Goal: Check status: Check status

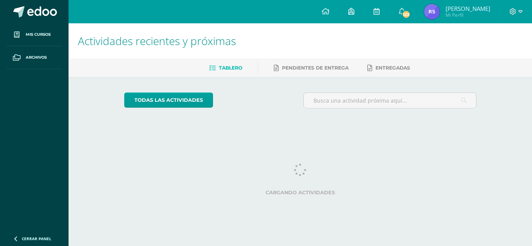
click at [443, 9] on span "Reyna Yohana Mi Perfil" at bounding box center [456, 12] width 69 height 16
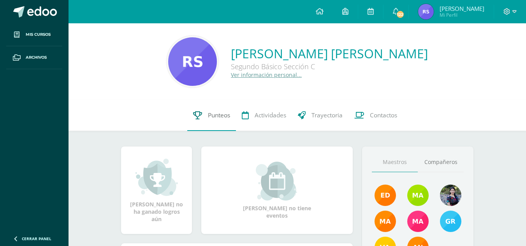
click at [222, 119] on span "Punteos" at bounding box center [219, 115] width 22 height 8
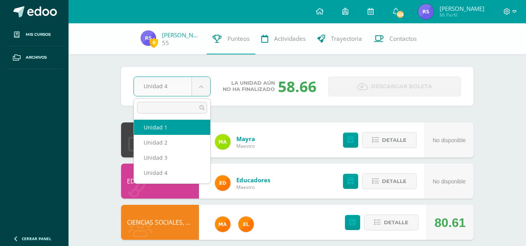
select select "Unidad 1"
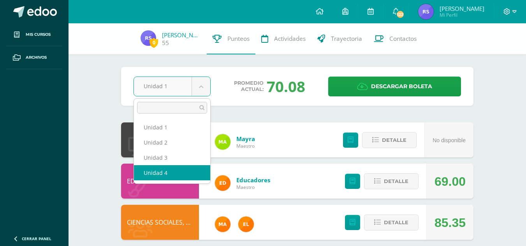
select select "Unidad 4"
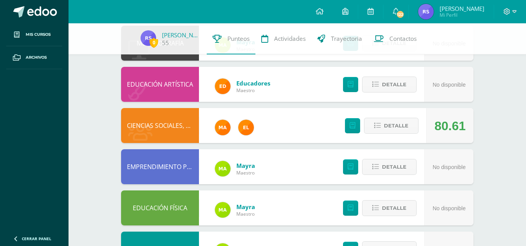
scroll to position [98, 0]
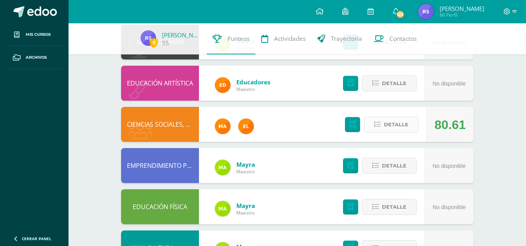
click at [415, 126] on button "Detalle" at bounding box center [391, 125] width 54 height 16
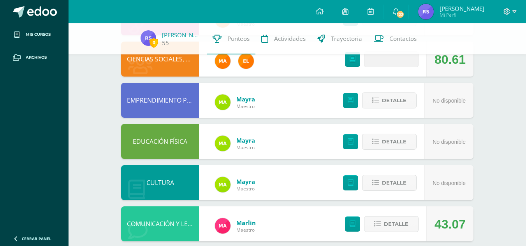
scroll to position [164, 0]
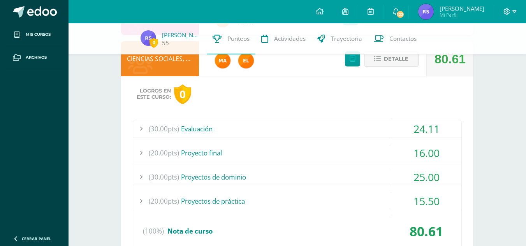
click at [311, 131] on div "(30.00pts) Evaluación" at bounding box center [297, 129] width 328 height 18
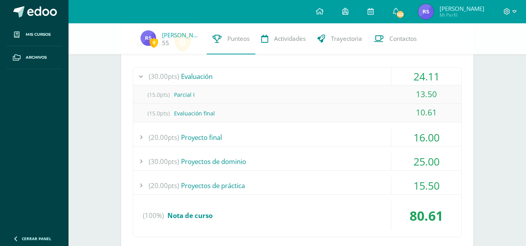
scroll to position [220, 0]
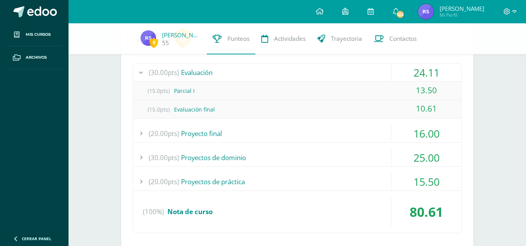
click at [299, 129] on div "(20.00pts) Proyecto final" at bounding box center [297, 134] width 328 height 18
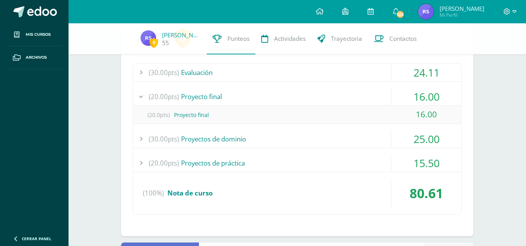
click at [296, 133] on div "(30.00pts) Proyectos de dominio" at bounding box center [297, 139] width 328 height 18
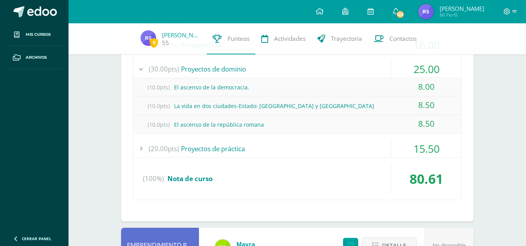
scroll to position [274, 0]
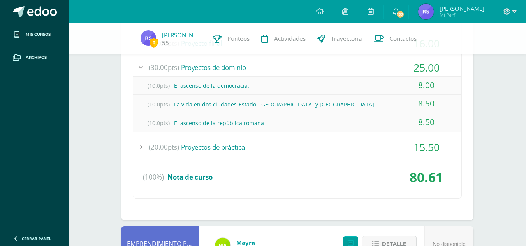
click at [289, 151] on div "(20.00pts) Proyectos de práctica" at bounding box center [297, 148] width 328 height 18
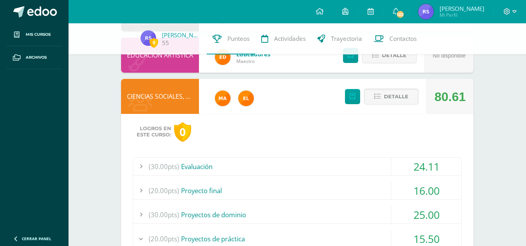
scroll to position [119, 0]
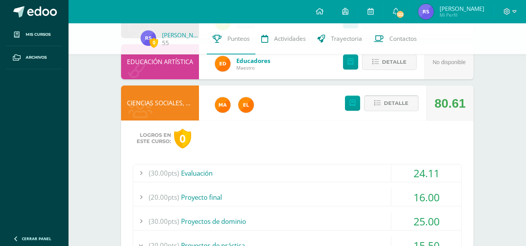
click at [389, 99] on span "Detalle" at bounding box center [396, 103] width 25 height 14
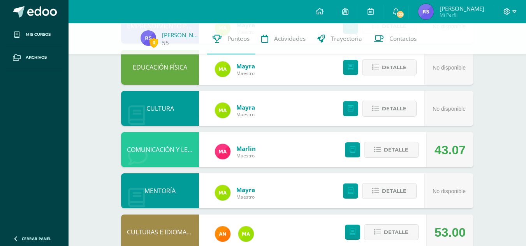
scroll to position [239, 0]
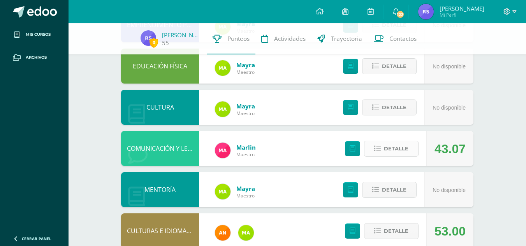
click at [384, 149] on span "Detalle" at bounding box center [396, 149] width 25 height 14
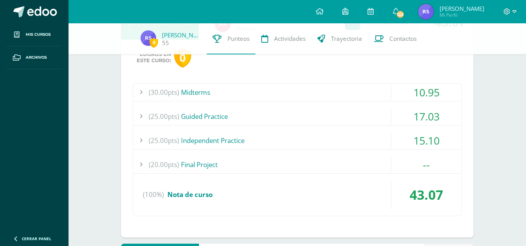
scroll to position [365, 0]
click at [302, 93] on div "(30.00pts) Midterms" at bounding box center [297, 93] width 328 height 18
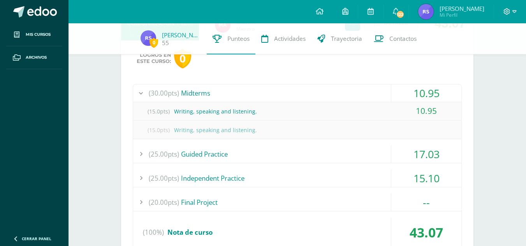
click at [259, 153] on div "(25.00pts) Guided Practice" at bounding box center [297, 155] width 328 height 18
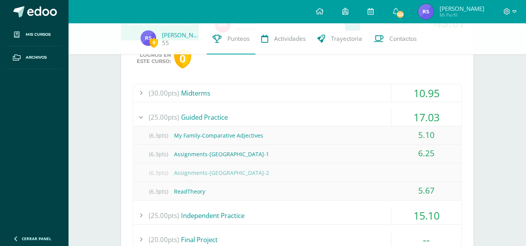
click at [225, 218] on div "(25.00pts) Independent Practice" at bounding box center [297, 216] width 328 height 18
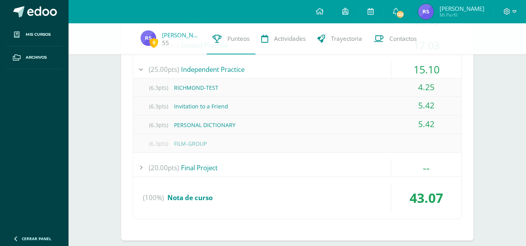
scroll to position [444, 0]
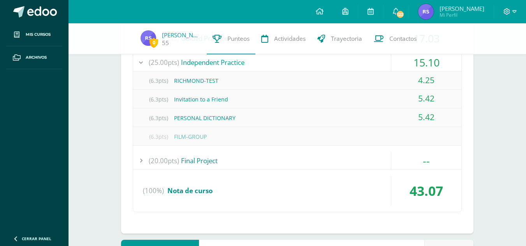
click at [251, 158] on div "(20.00pts) Final Project" at bounding box center [297, 161] width 328 height 18
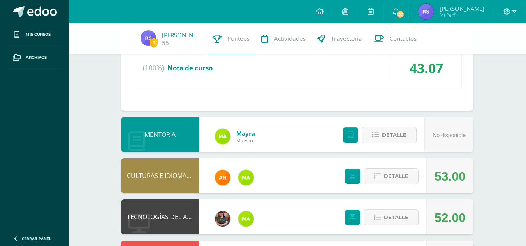
scroll to position [530, 0]
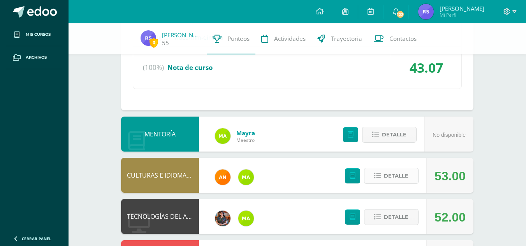
click at [391, 174] on span "Detalle" at bounding box center [396, 176] width 25 height 14
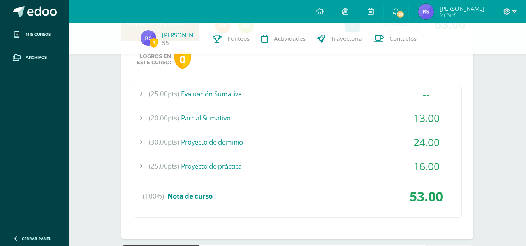
scroll to position [682, 0]
click at [295, 118] on div "(20.00pts) [GEOGRAPHIC_DATA]" at bounding box center [297, 118] width 328 height 18
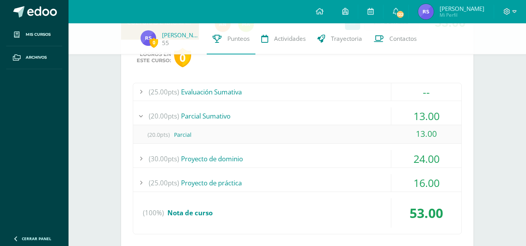
scroll to position [645, 0]
click at [236, 167] on div "(30.00pts) Proyecto de dominio" at bounding box center [297, 160] width 328 height 18
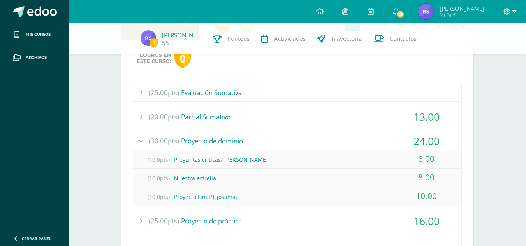
click at [221, 225] on div "(25.00pts) Proyecto de práctica" at bounding box center [297, 221] width 328 height 18
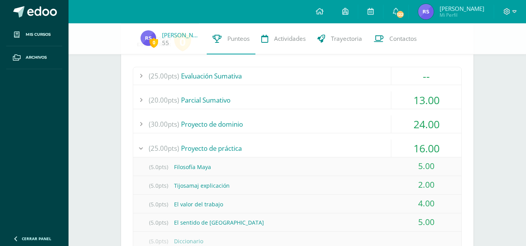
scroll to position [662, 0]
click at [300, 85] on div "(25.00pts) Evaluación Sumativa" at bounding box center [297, 77] width 328 height 18
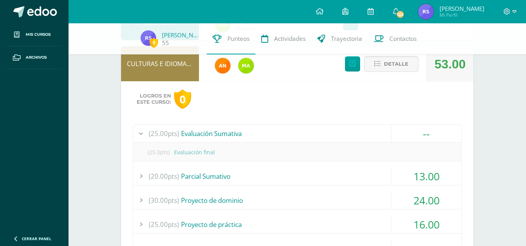
scroll to position [604, 0]
click at [397, 68] on span "Detalle" at bounding box center [396, 64] width 25 height 14
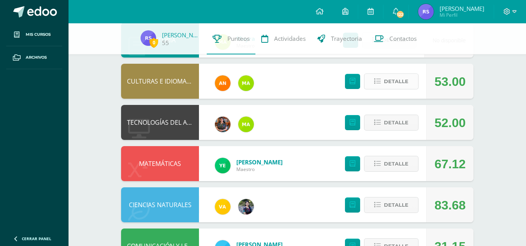
scroll to position [600, 0]
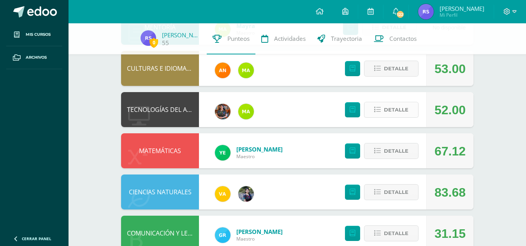
click at [383, 110] on button "Detalle" at bounding box center [391, 110] width 54 height 16
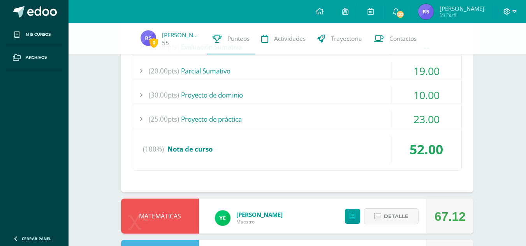
scroll to position [741, 0]
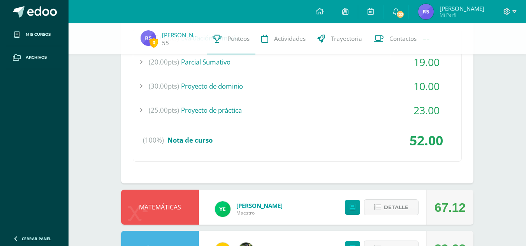
click at [372, 111] on div "(25.00pts) Proyecto de práctica" at bounding box center [297, 111] width 328 height 18
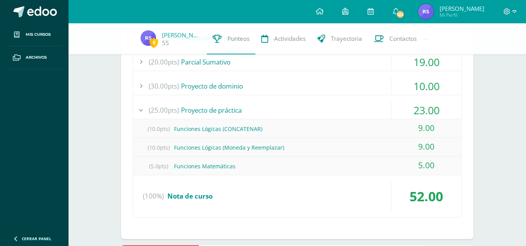
click at [358, 81] on div "(30.00pts) Proyecto de dominio" at bounding box center [297, 86] width 328 height 18
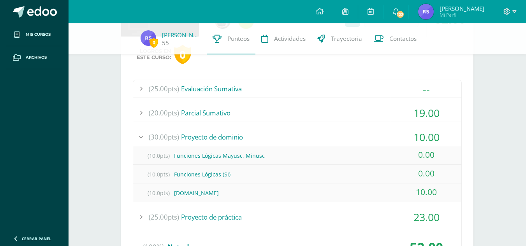
scroll to position [688, 0]
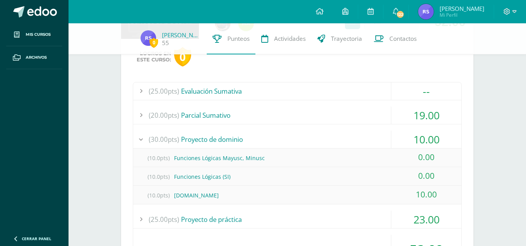
click at [354, 109] on div "(20.00pts) [GEOGRAPHIC_DATA]" at bounding box center [297, 116] width 328 height 18
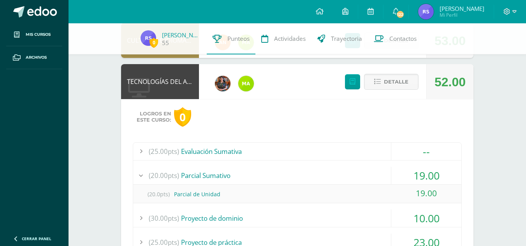
scroll to position [627, 0]
click at [385, 82] on span "Detalle" at bounding box center [396, 82] width 25 height 14
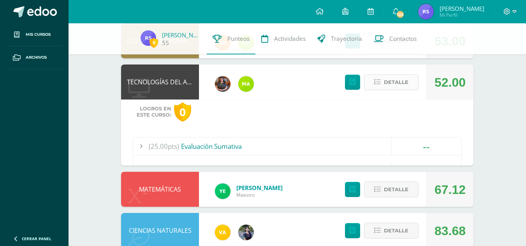
scroll to position [620, 0]
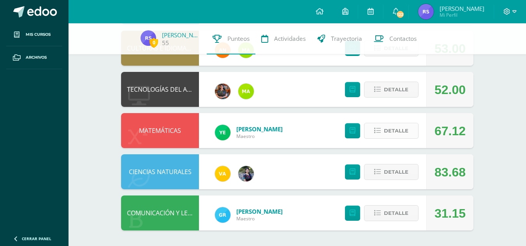
click at [387, 128] on span "Detalle" at bounding box center [396, 131] width 25 height 14
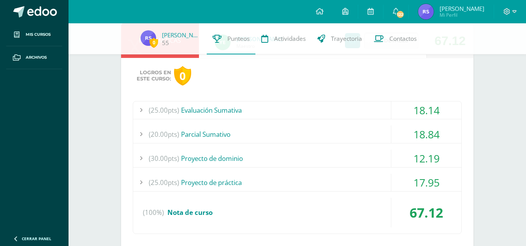
scroll to position [711, 0]
click at [381, 116] on div "(25.00pts) Evaluación Sumativa" at bounding box center [297, 110] width 328 height 18
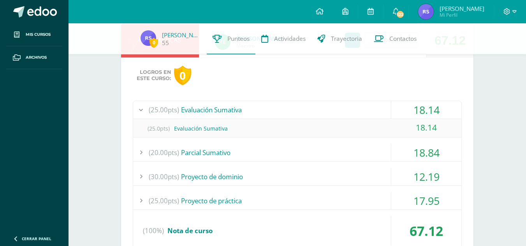
click at [301, 146] on div "(20.00pts) [GEOGRAPHIC_DATA]" at bounding box center [297, 153] width 328 height 18
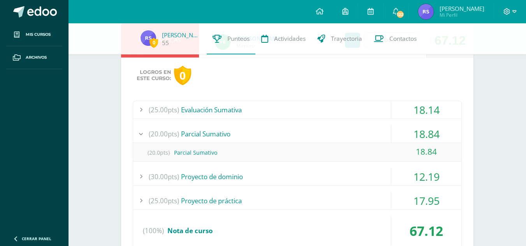
click at [253, 168] on div "(30.00pts) Proyecto de dominio" at bounding box center [297, 177] width 328 height 18
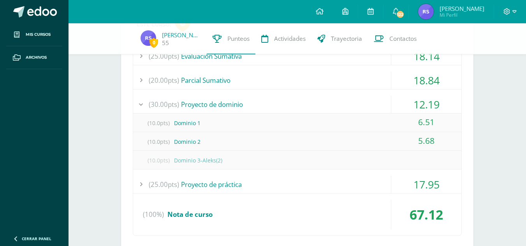
scroll to position [765, 0]
click at [225, 187] on div "(25.00pts) Proyecto de práctica" at bounding box center [297, 184] width 328 height 18
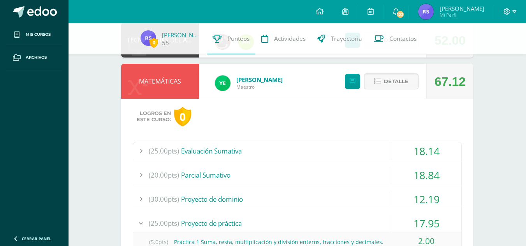
scroll to position [669, 0]
click at [390, 77] on span "Detalle" at bounding box center [396, 82] width 25 height 14
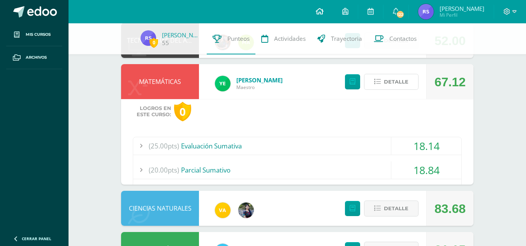
scroll to position [620, 0]
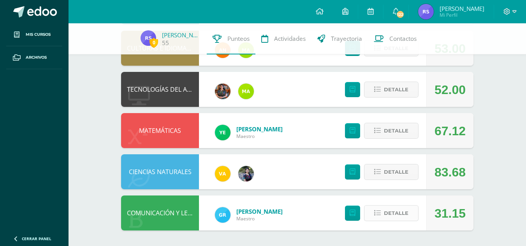
click at [386, 212] on span "Detalle" at bounding box center [396, 213] width 25 height 14
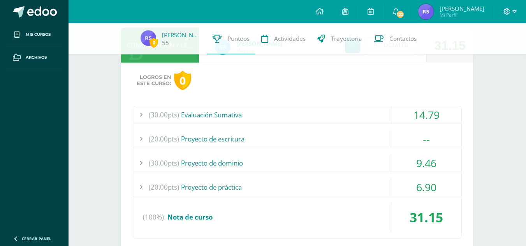
scroll to position [818, 0]
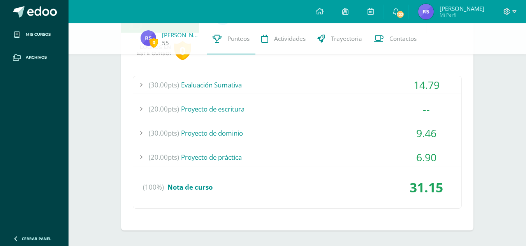
click at [309, 160] on div "(20.00pts) Proyecto de práctica" at bounding box center [297, 158] width 328 height 18
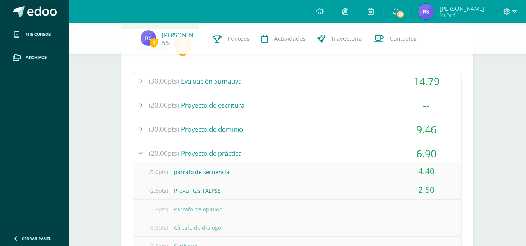
scroll to position [821, 0]
click at [280, 160] on div "(20.00pts) Proyecto de práctica" at bounding box center [297, 154] width 328 height 18
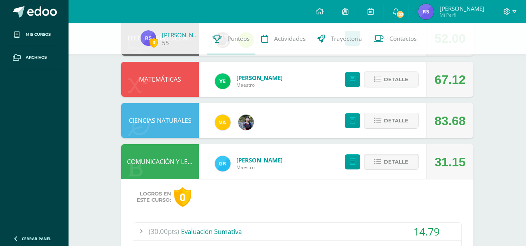
scroll to position [653, 0]
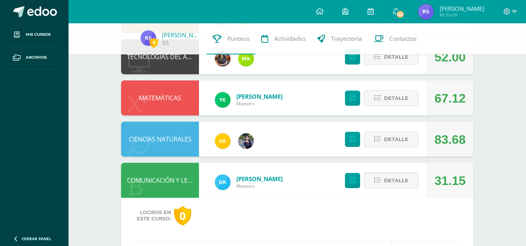
click at [408, 174] on button "Detalle" at bounding box center [391, 181] width 54 height 16
